Goal: Transaction & Acquisition: Purchase product/service

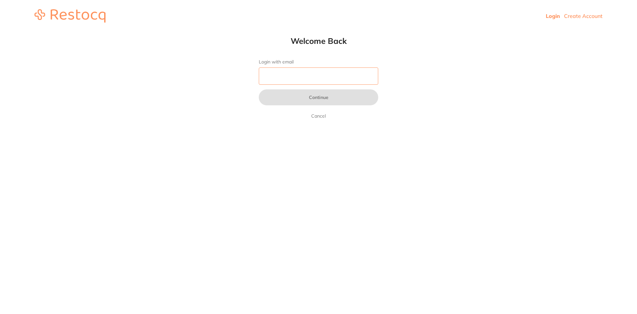
click at [292, 71] on input "Login with email" at bounding box center [318, 75] width 119 height 17
type input "[EMAIL_ADDRESS][DOMAIN_NAME]"
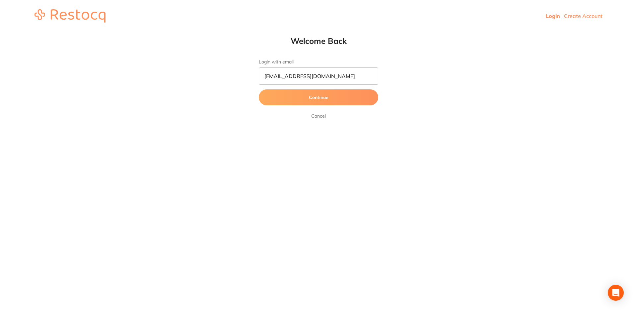
click at [319, 97] on button "Continue" at bounding box center [318, 97] width 119 height 16
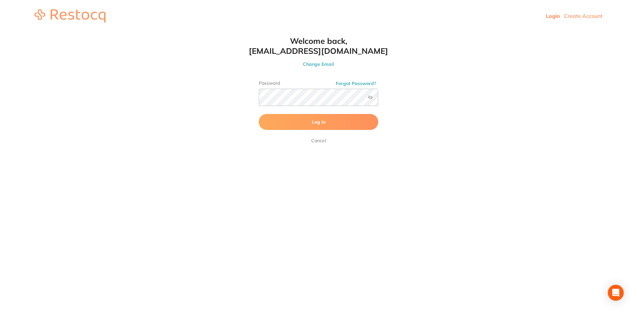
click at [307, 125] on button "Log In" at bounding box center [318, 122] width 119 height 16
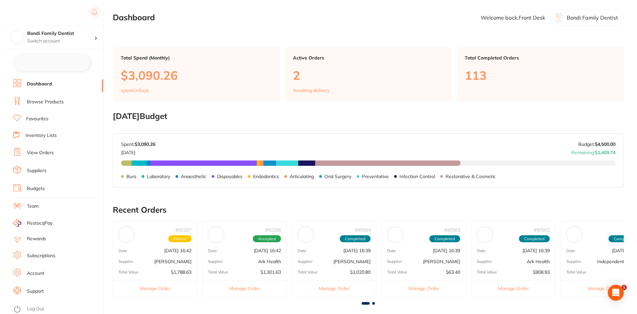
checkbox input "false"
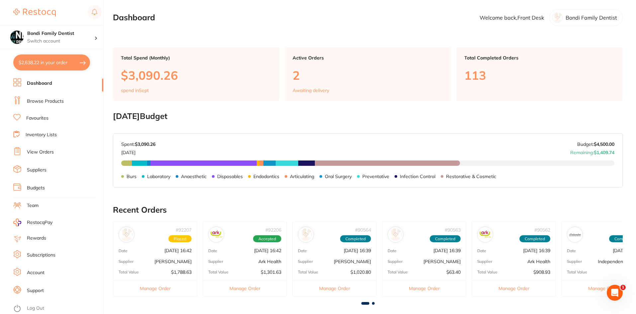
click at [46, 98] on link "Browse Products" at bounding box center [45, 101] width 37 height 7
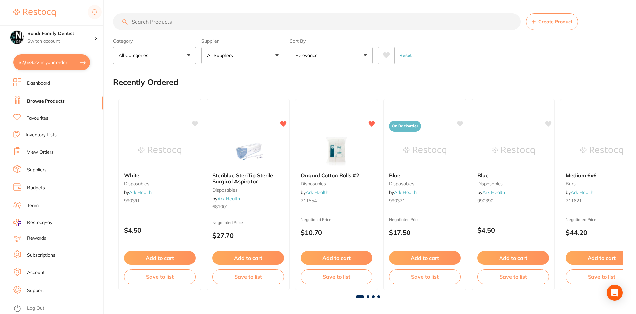
click at [194, 21] on input "search" at bounding box center [317, 21] width 408 height 17
type input "ice spray"
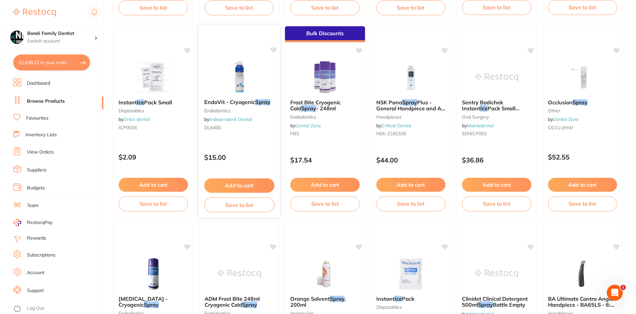
scroll to position [929, 0]
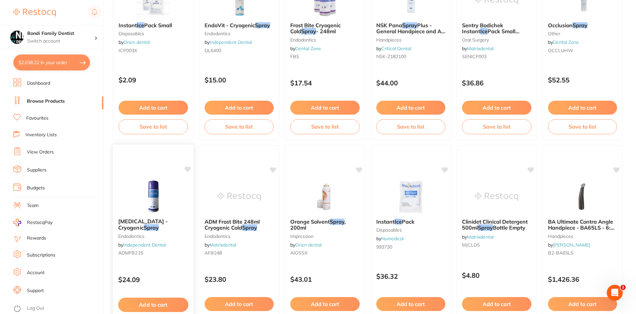
click at [148, 219] on span "[MEDICAL_DATA] - Cryogenic" at bounding box center [142, 224] width 49 height 13
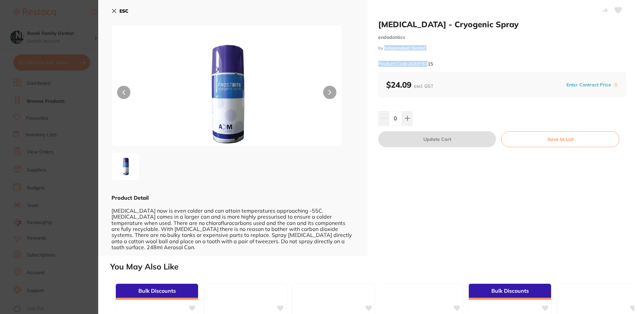
drag, startPoint x: 429, startPoint y: 51, endPoint x: 384, endPoint y: 46, distance: 45.1
click at [384, 46] on div "[MEDICAL_DATA] - Cryogenic Spray endodontics by Independent Dental Product Code…" at bounding box center [502, 45] width 248 height 52
click at [451, 52] on div "[MEDICAL_DATA] - Cryogenic Spray endodontics by Independent Dental Product Code…" at bounding box center [502, 45] width 248 height 52
drag, startPoint x: 435, startPoint y: 68, endPoint x: 410, endPoint y: 62, distance: 26.5
click at [410, 62] on div "Product Code: ADMFB215" at bounding box center [502, 64] width 248 height 16
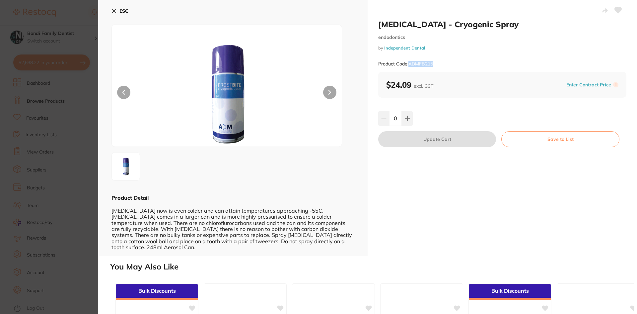
copy small "ADMFB215"
click at [408, 118] on icon at bounding box center [407, 118] width 4 height 4
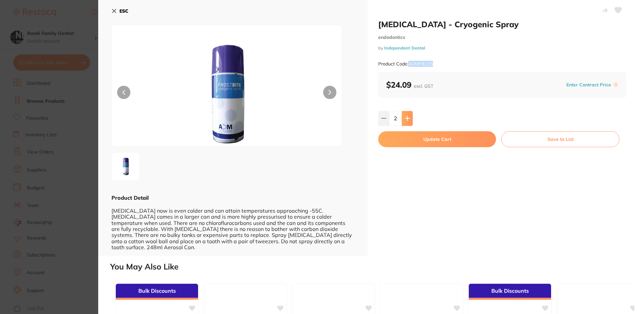
type input "2"
click at [446, 140] on button "Update Cart" at bounding box center [437, 139] width 118 height 16
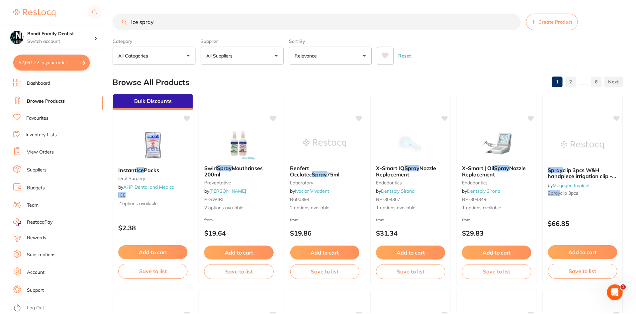
scroll to position [929, 0]
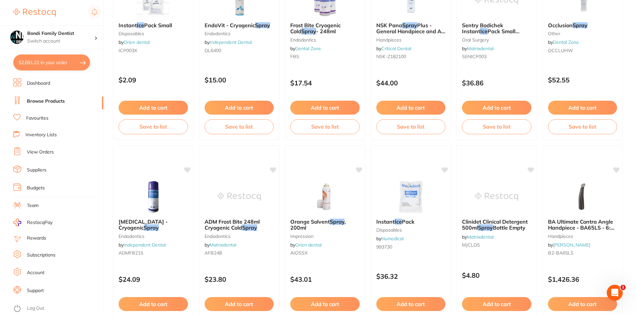
click at [52, 63] on button "$2,691.22 in your order" at bounding box center [51, 62] width 77 height 16
checkbox input "true"
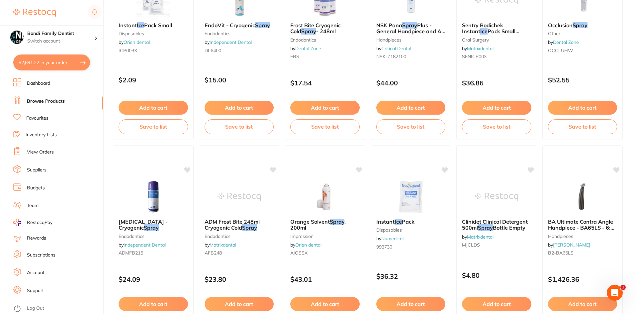
checkbox input "true"
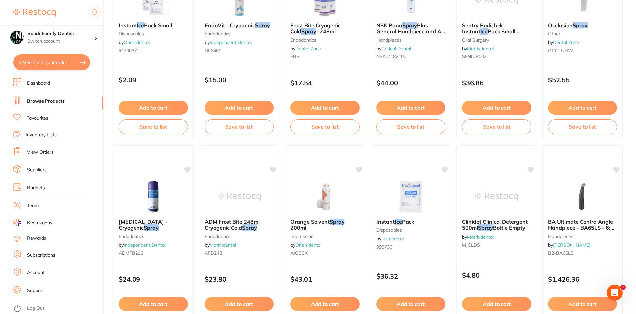
checkbox input "true"
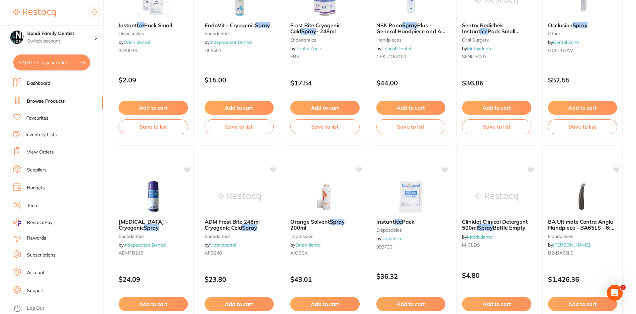
checkbox input "true"
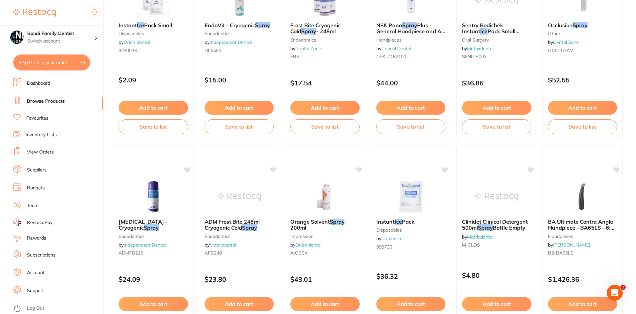
checkbox input "true"
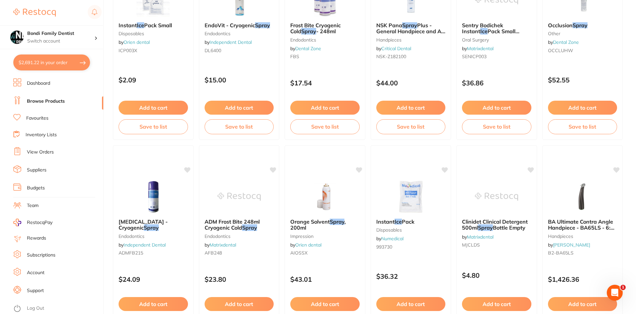
checkbox input "true"
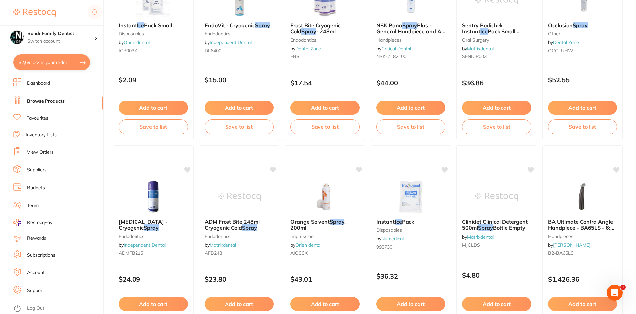
checkbox input "true"
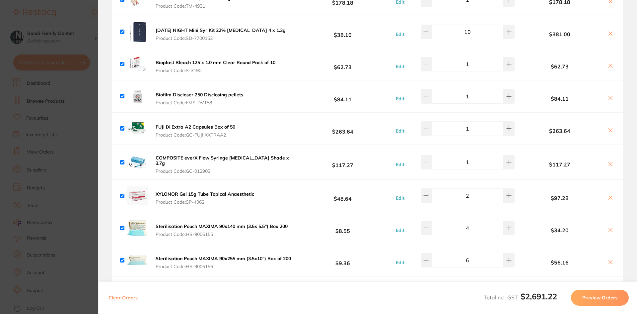
scroll to position [232, 0]
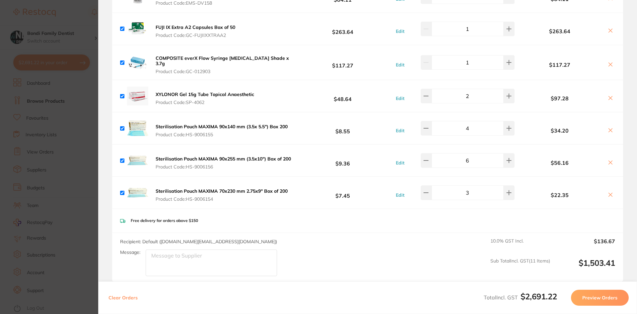
click at [84, 35] on section "Update RRP Set your pre negotiated price for this item. Item Agreed RRP (excl. …" at bounding box center [318, 157] width 637 height 314
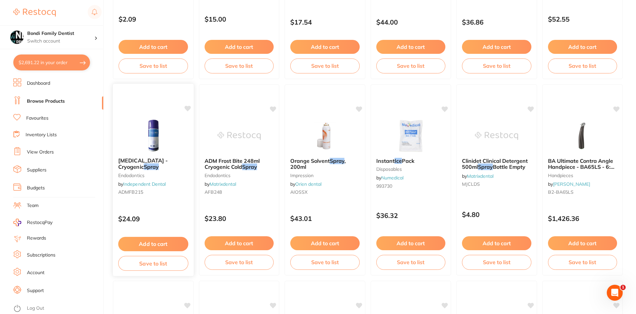
scroll to position [996, 0]
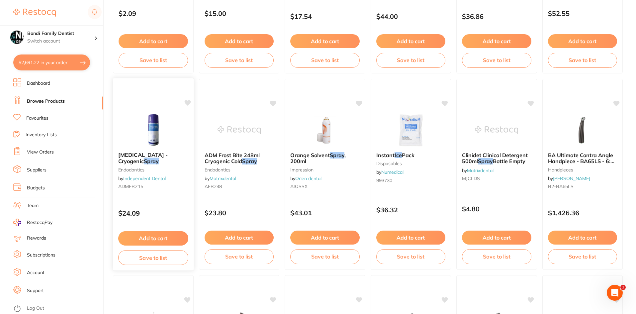
click at [187, 103] on icon at bounding box center [187, 103] width 6 height 6
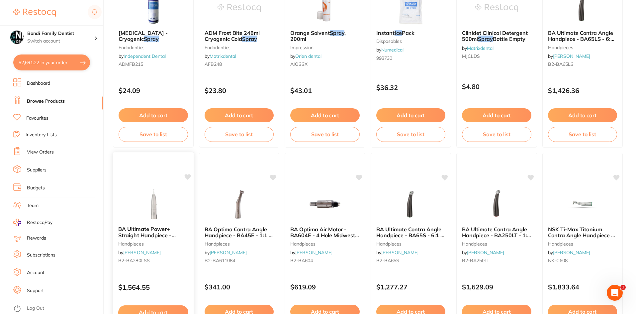
scroll to position [1195, 0]
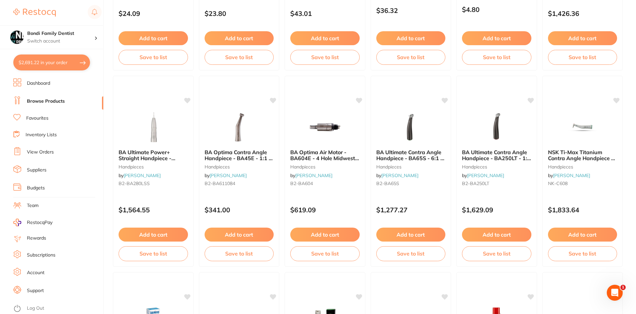
click at [61, 62] on button "$2,691.22 in your order" at bounding box center [51, 62] width 77 height 16
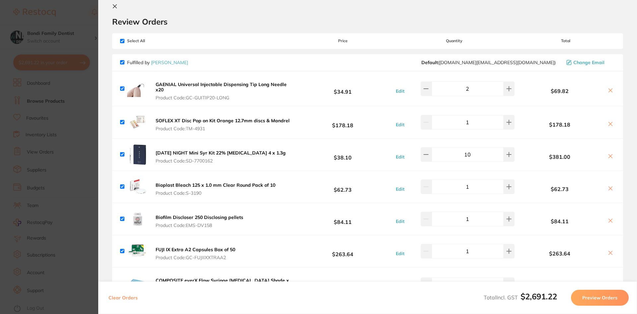
scroll to position [0, 0]
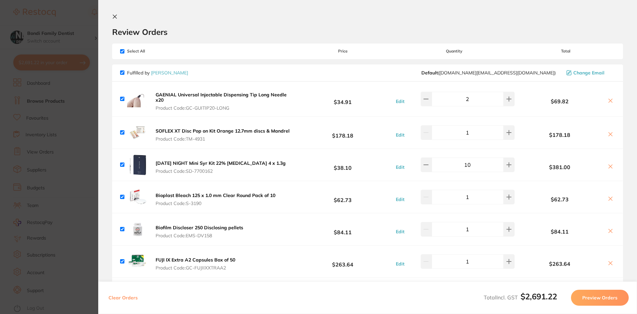
click at [111, 18] on section "Review Orders Your orders are being processed and we will notify you once we ha…" at bounding box center [367, 157] width 539 height 314
click at [116, 17] on icon at bounding box center [115, 17] width 4 height 4
